Goal: Information Seeking & Learning: Learn about a topic

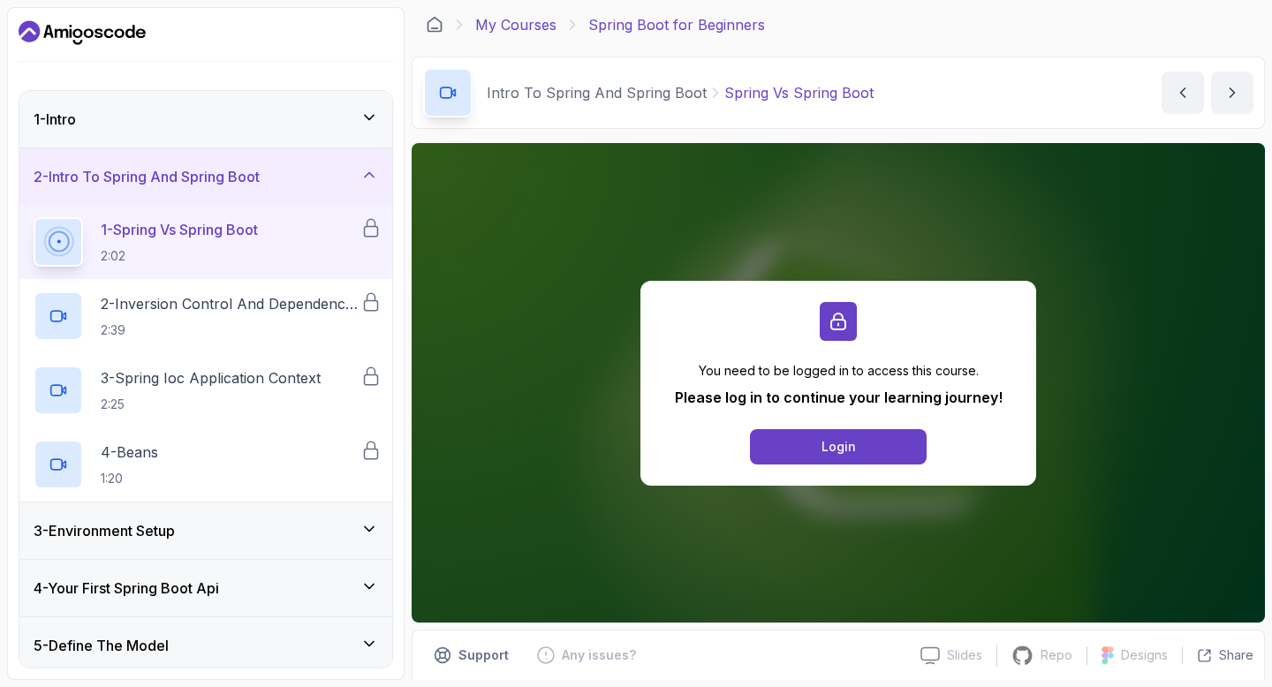
click at [533, 32] on link "My Courses" at bounding box center [515, 24] width 81 height 21
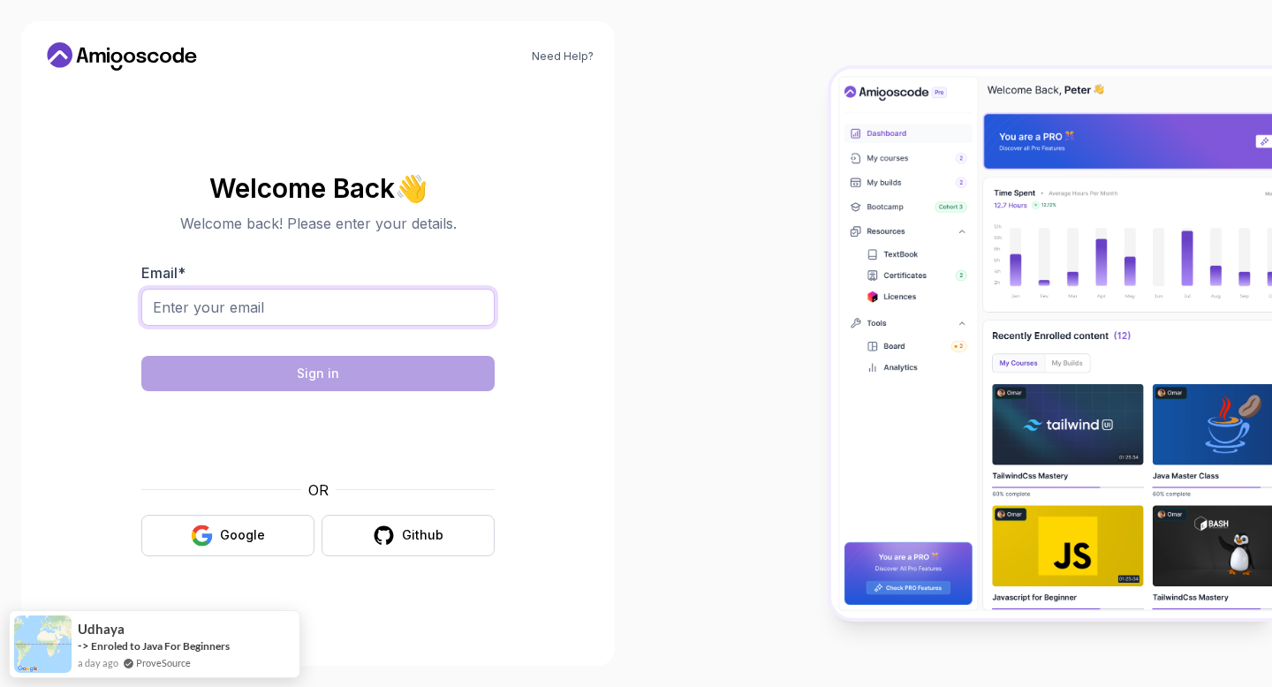
click at [280, 308] on input "Email *" at bounding box center [317, 307] width 353 height 37
click at [106, 420] on section "Welcome Back 👋 Welcome back! Please enter your details. Email * Sign in OR Goog…" at bounding box center [317, 365] width 551 height 418
click at [207, 543] on icon "button" at bounding box center [201, 541] width 17 height 9
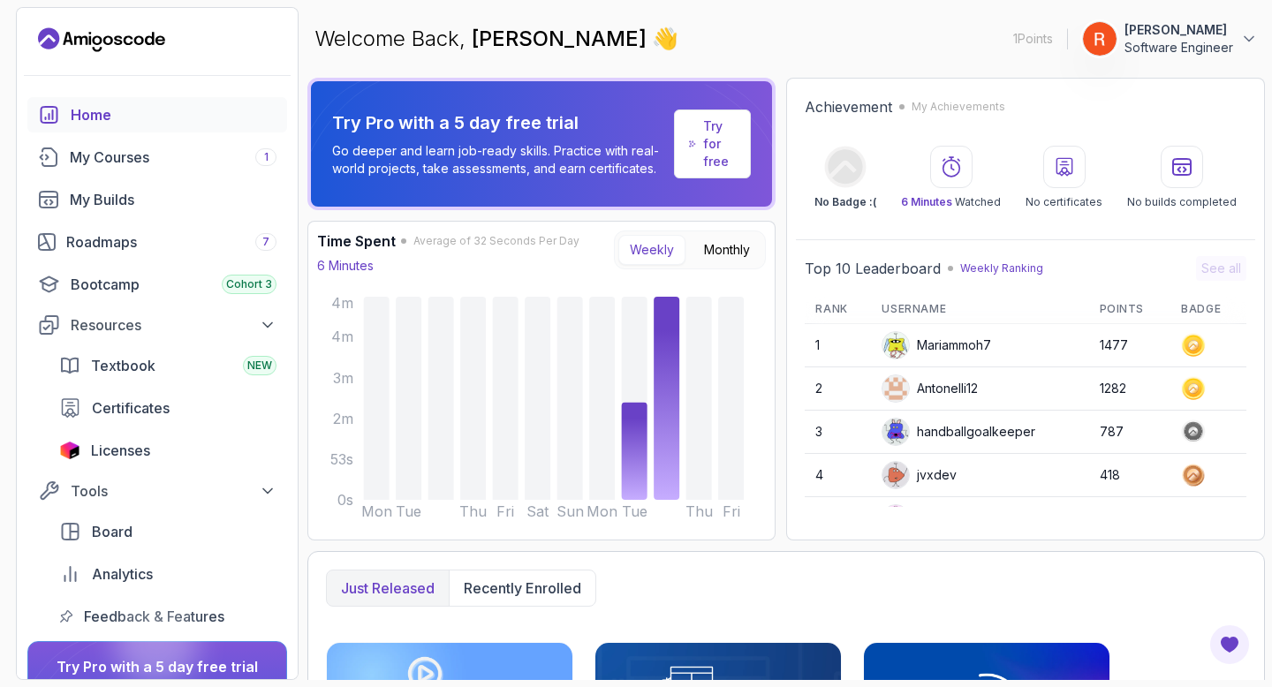
click at [87, 262] on div "Home My Courses 1 My Builds Roadmaps 7 Bootcamp Cohort 3 Resources Textbook NEW…" at bounding box center [157, 365] width 260 height 537
click at [102, 244] on div "Roadmaps 7" at bounding box center [171, 241] width 210 height 21
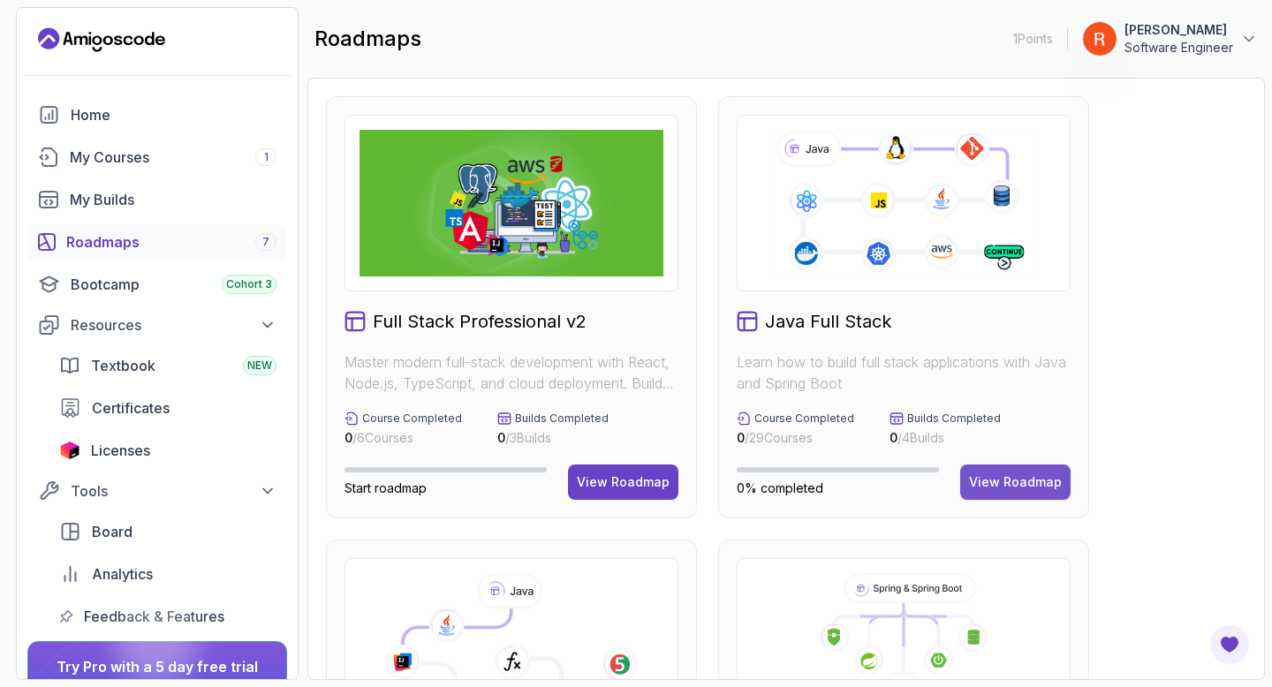
click at [1017, 475] on div "View Roadmap" at bounding box center [1015, 483] width 93 height 18
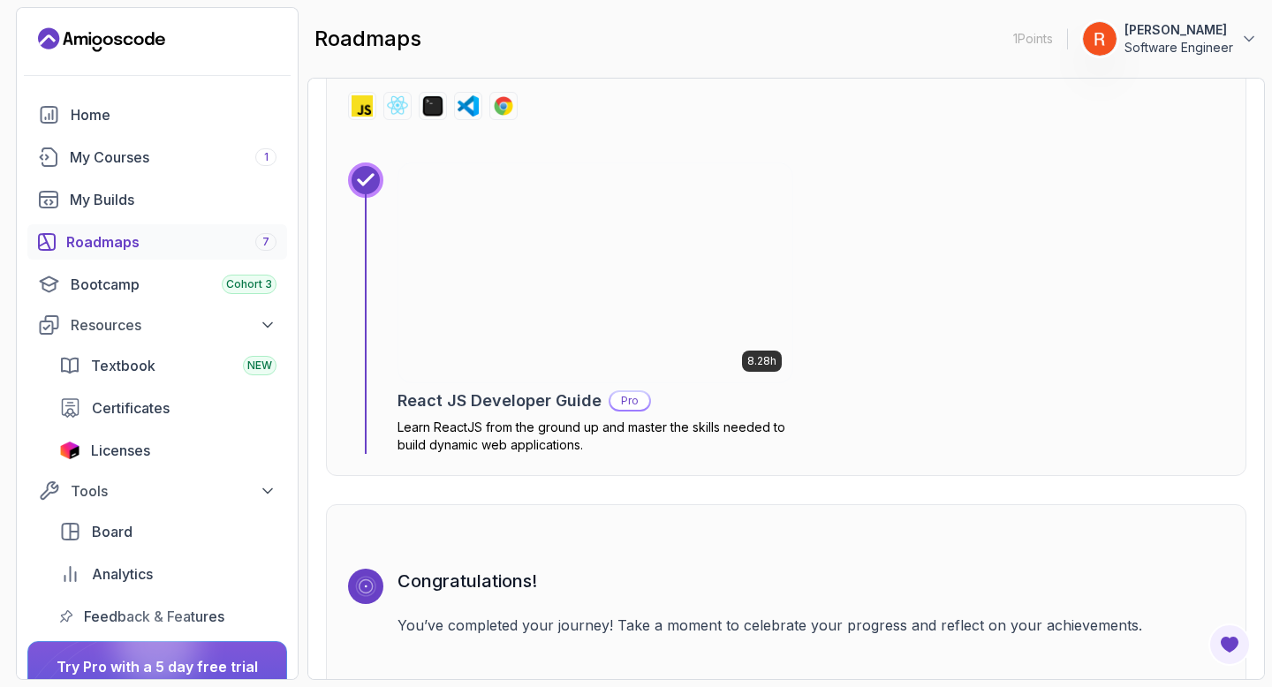
scroll to position [12909, 0]
